Goal: Complete application form: Complete application form

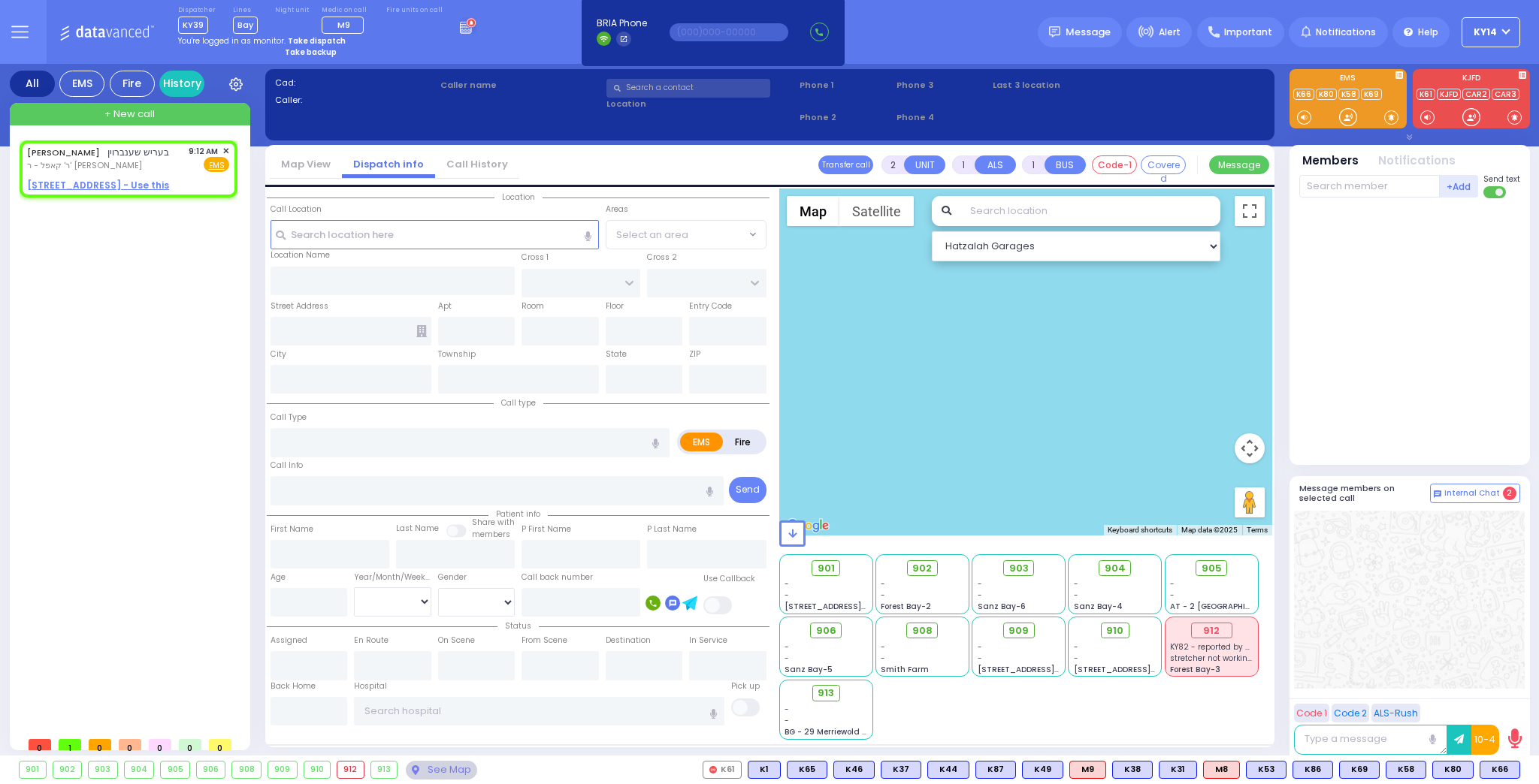
select select
radio input "true"
type input "BERISH"
type input "SCHONBRUN"
select select
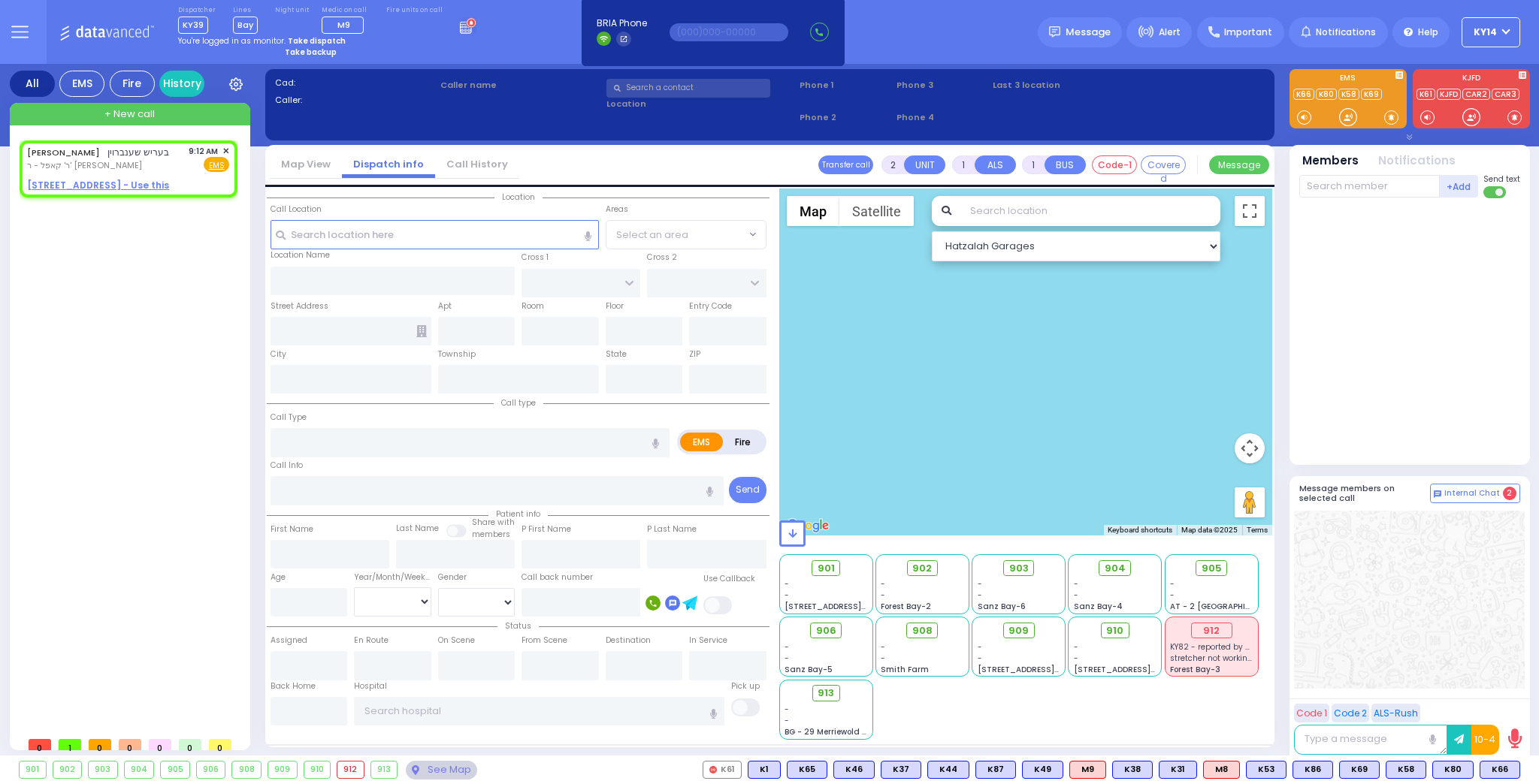
type input "09:12"
select select "Hatzalah Garages"
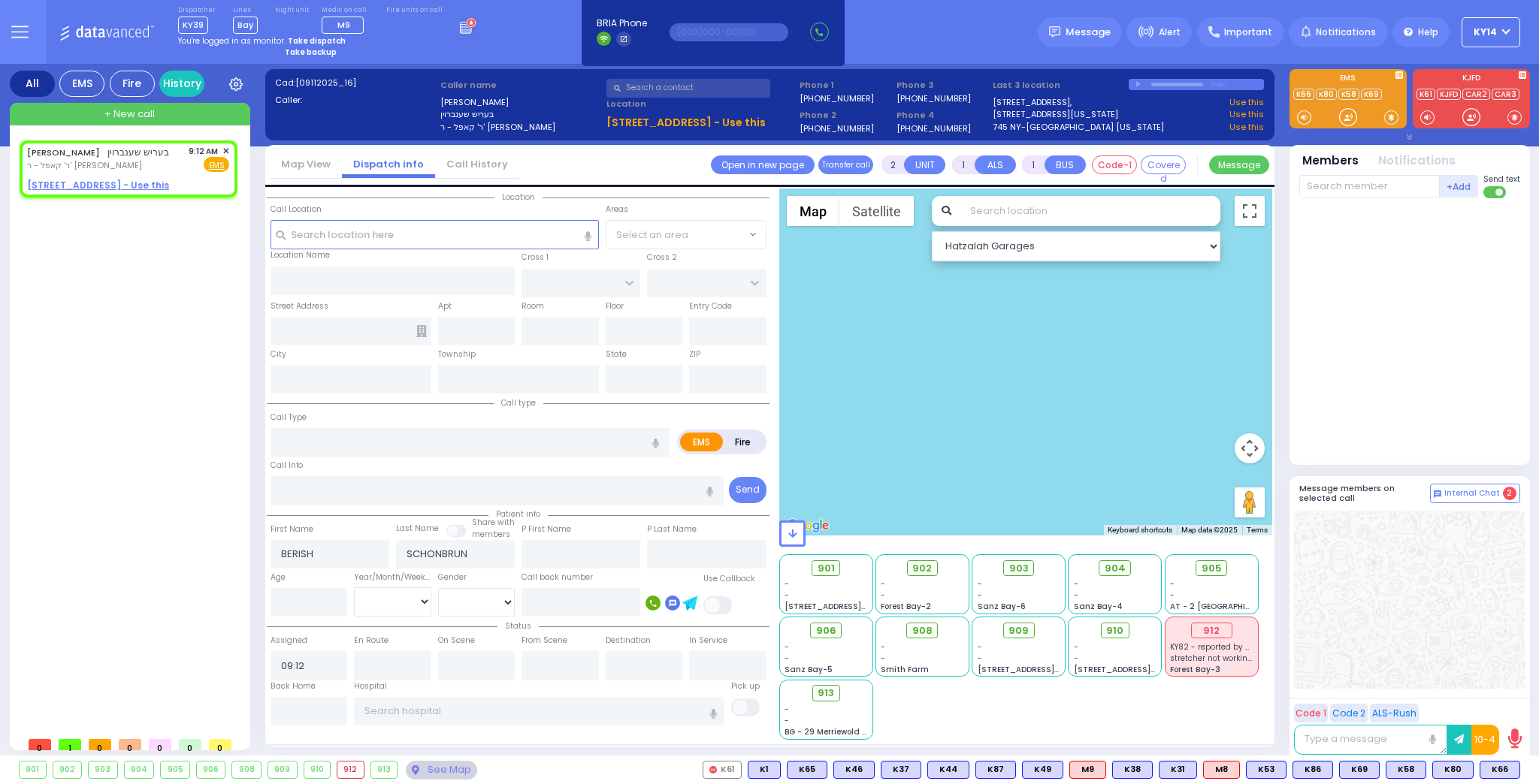
select select
radio input "true"
select select
select select "Hatzalah Garages"
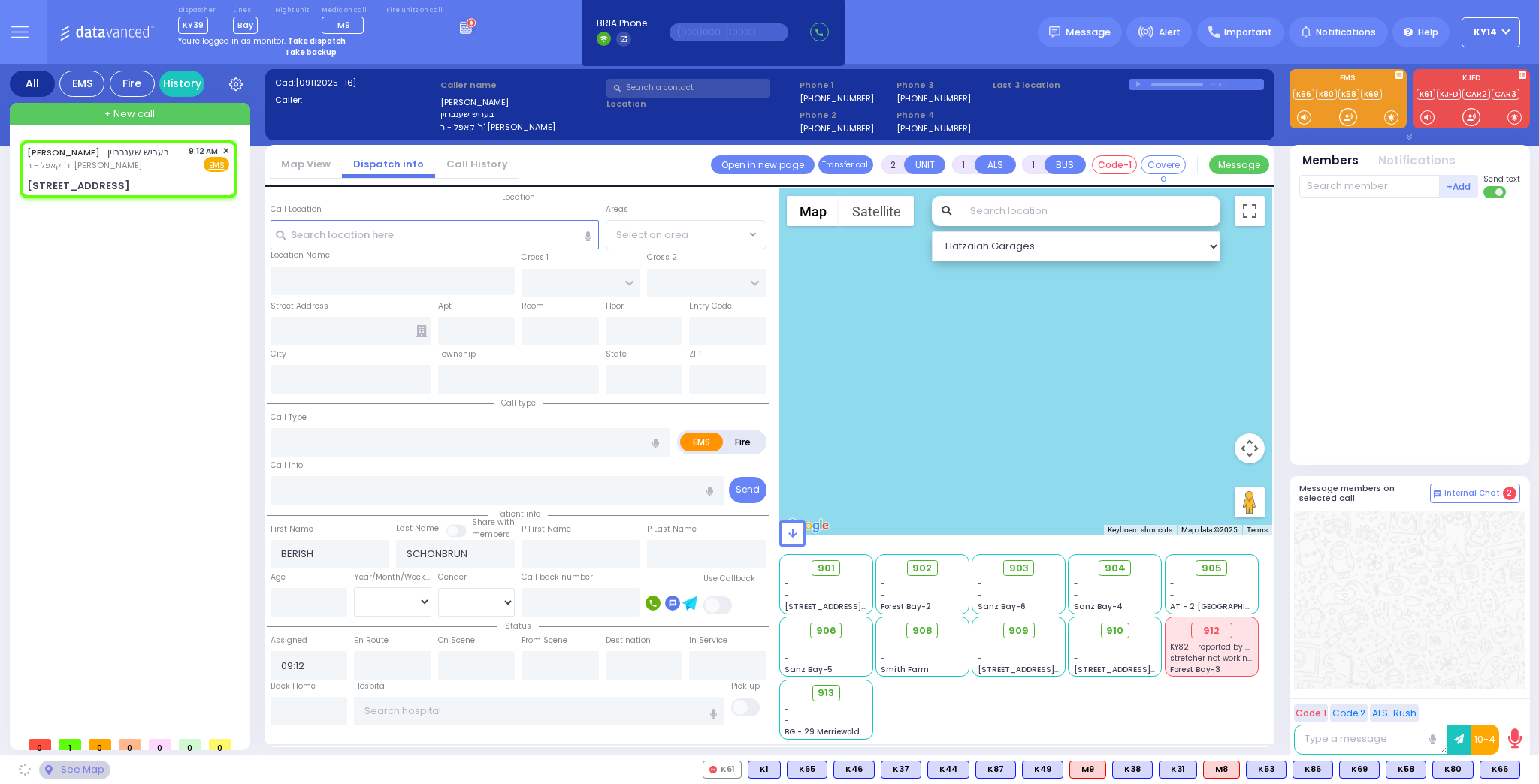
type input "PRAG BLVD"
type input "DAJ BLVD"
type input "19 MERON DR"
type input "203"
type input "[PERSON_NAME]"
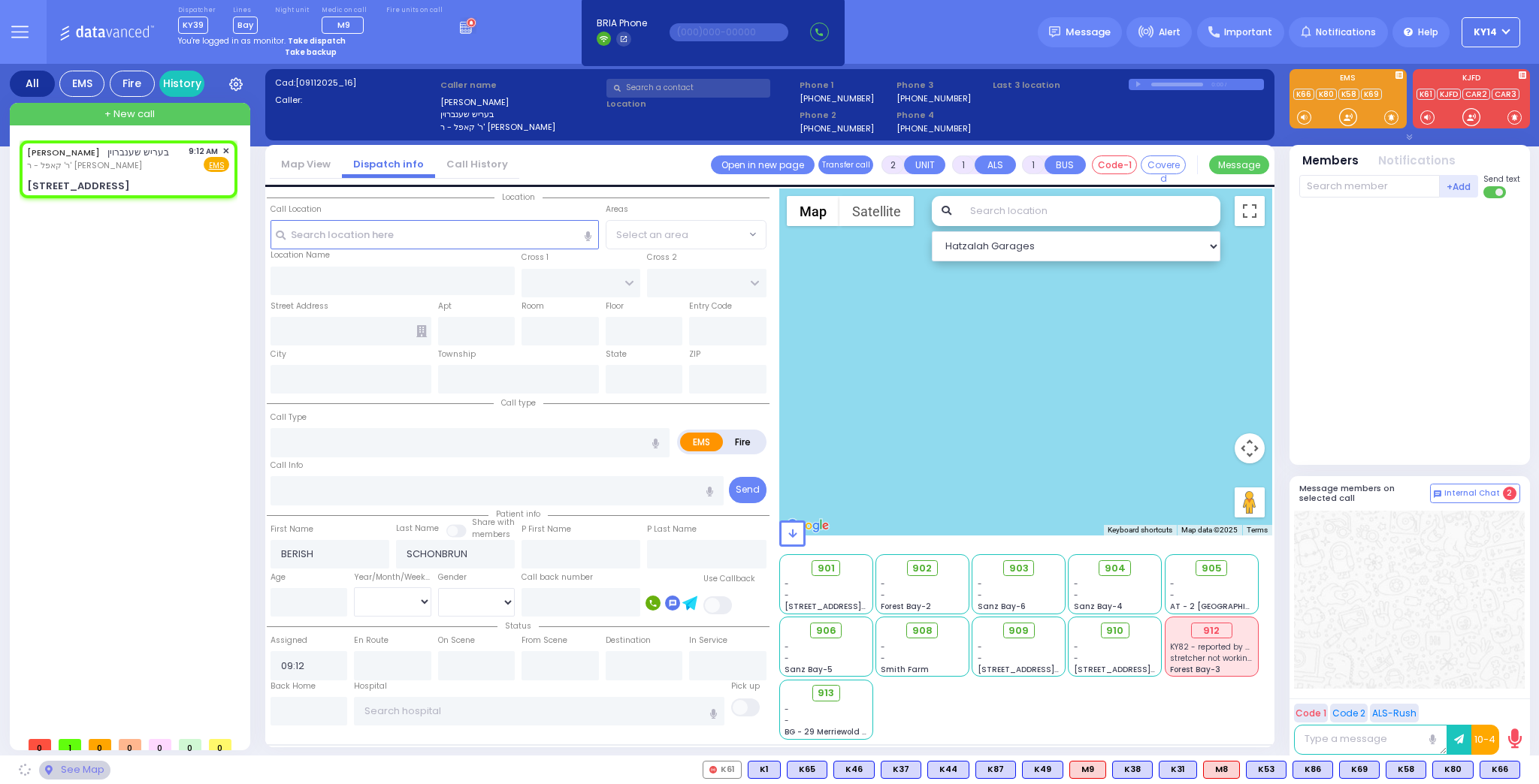
type input "[US_STATE]"
type input "10950"
select select "SECTION 6"
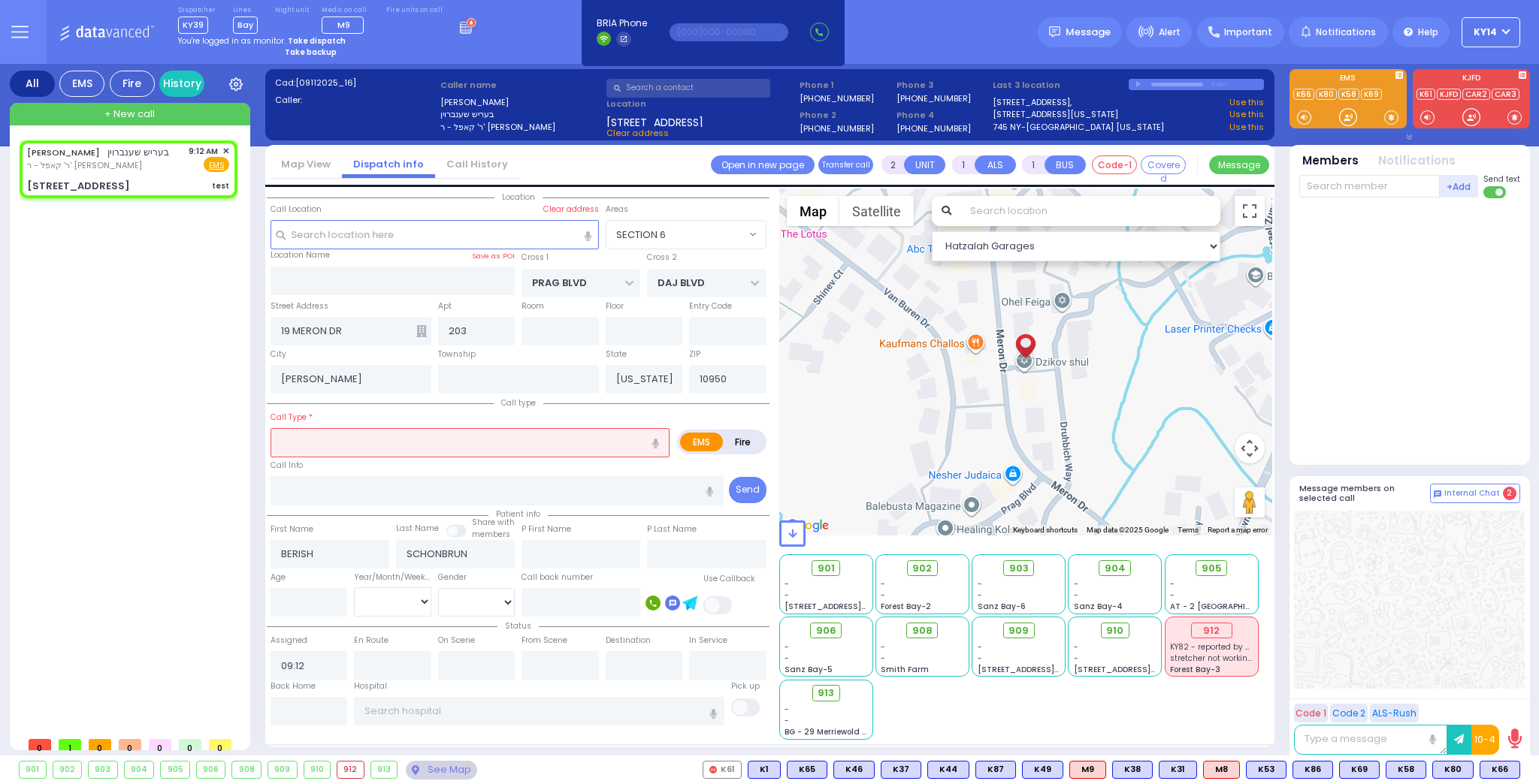
select select
type input "test"
radio input "true"
select select
select select "Hatzalah Garages"
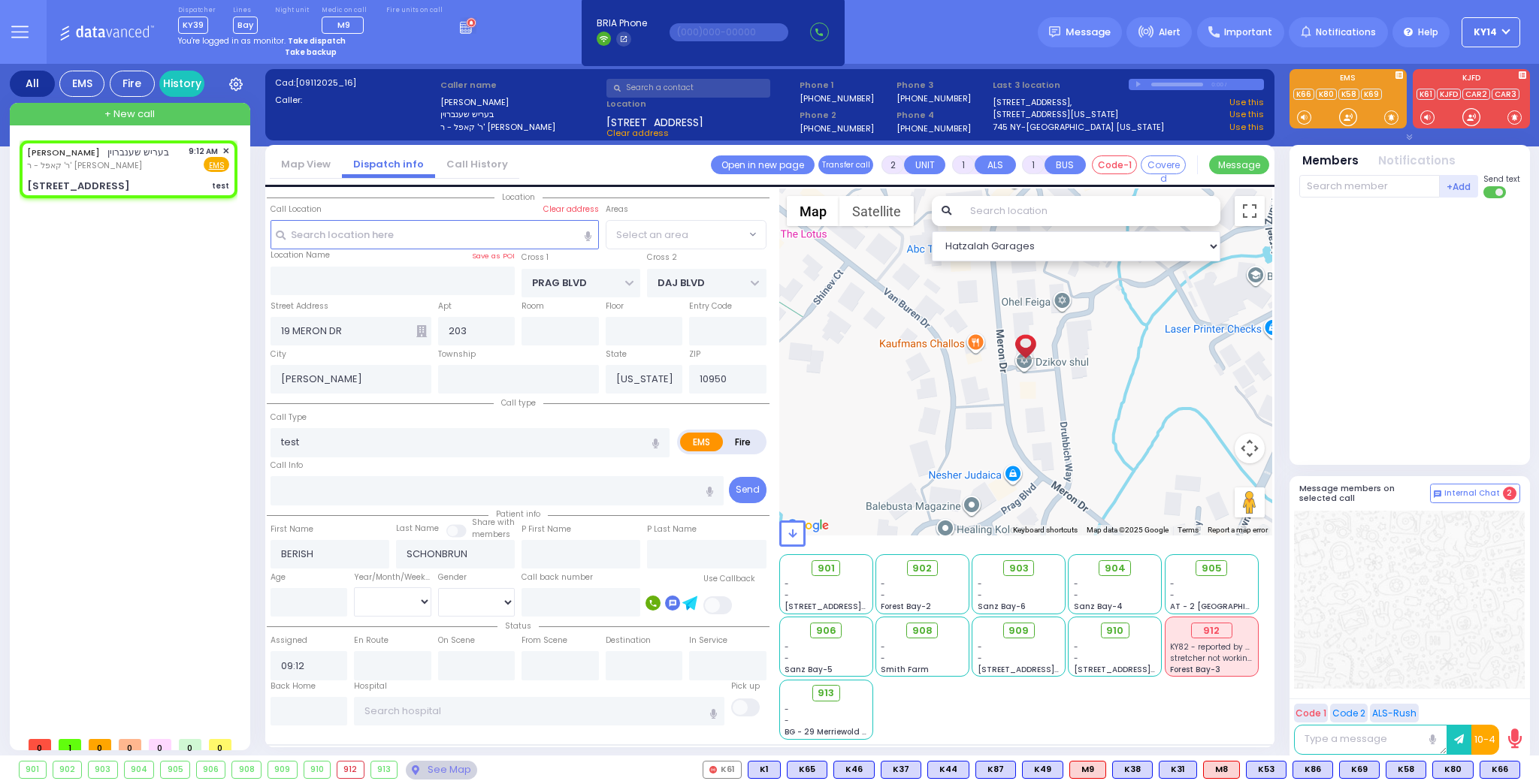
select select "SECTION 6"
select select
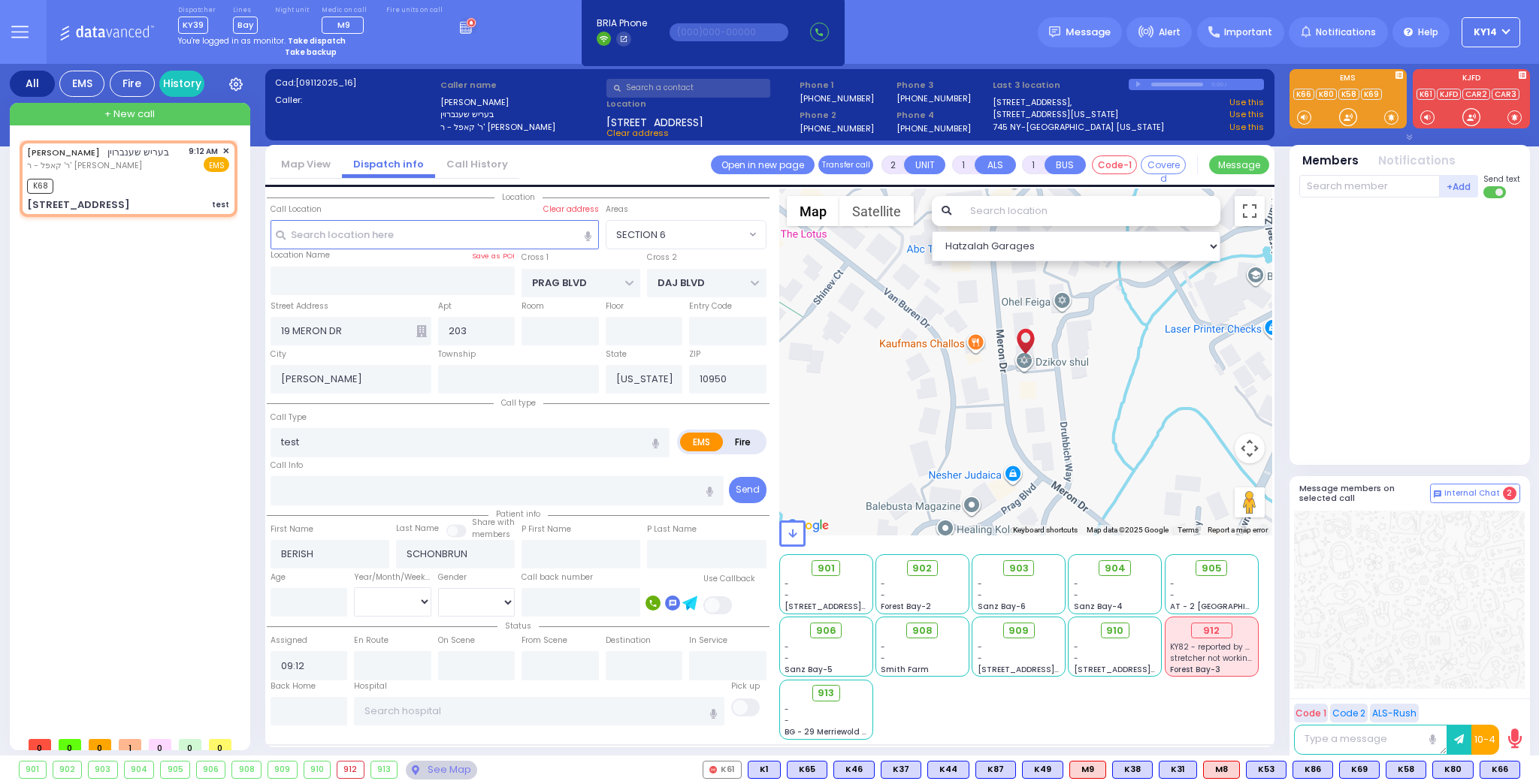
radio input "true"
select select
type input "09:13"
select select "Hatzalah Garages"
select select "SECTION 6"
